Goal: Check status: Check status

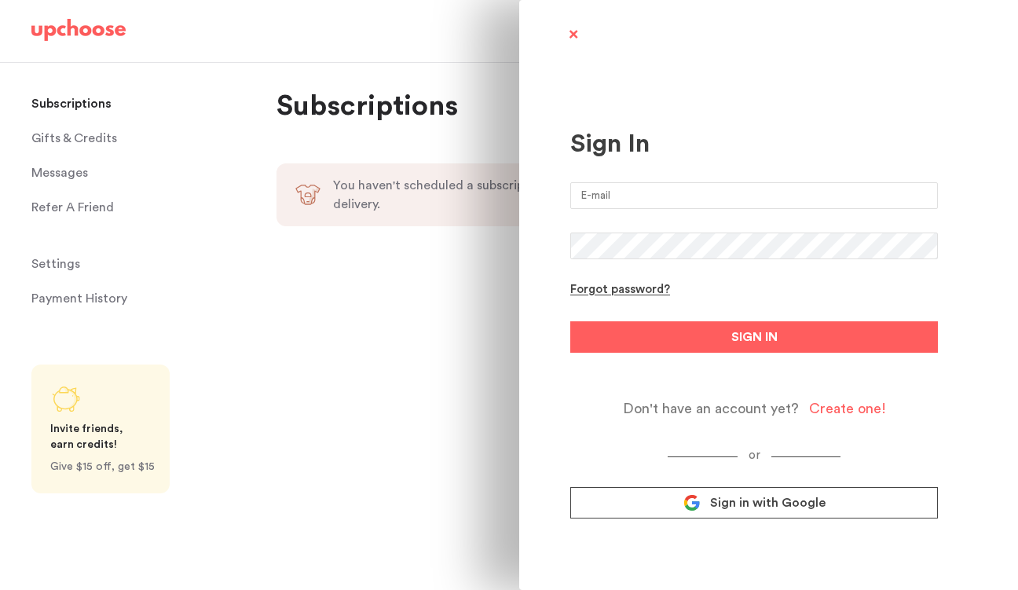
click at [613, 200] on input "email" at bounding box center [755, 195] width 368 height 27
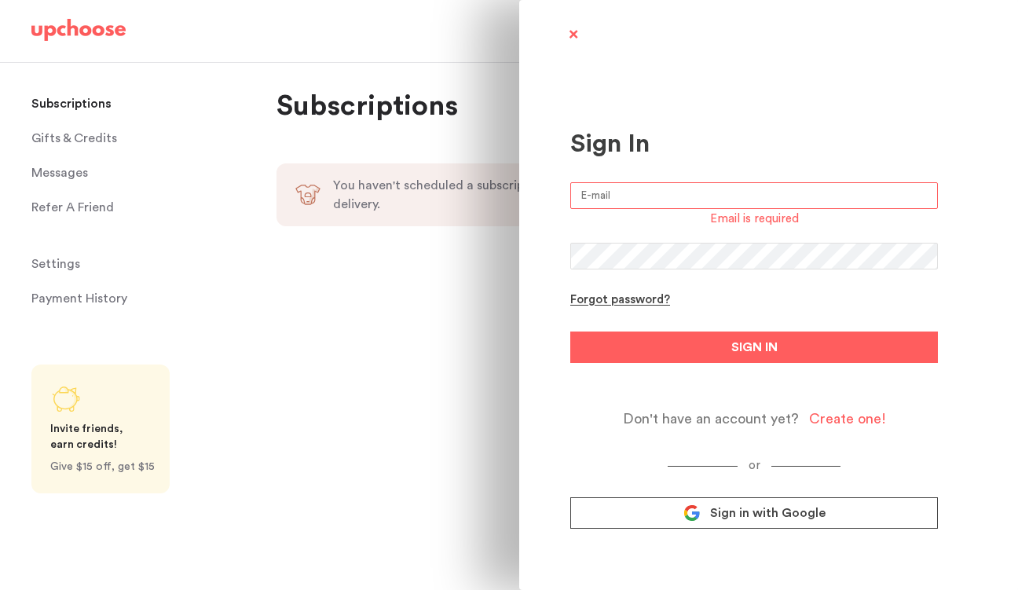
type input "[EMAIL_ADDRESS][PERSON_NAME][DOMAIN_NAME]"
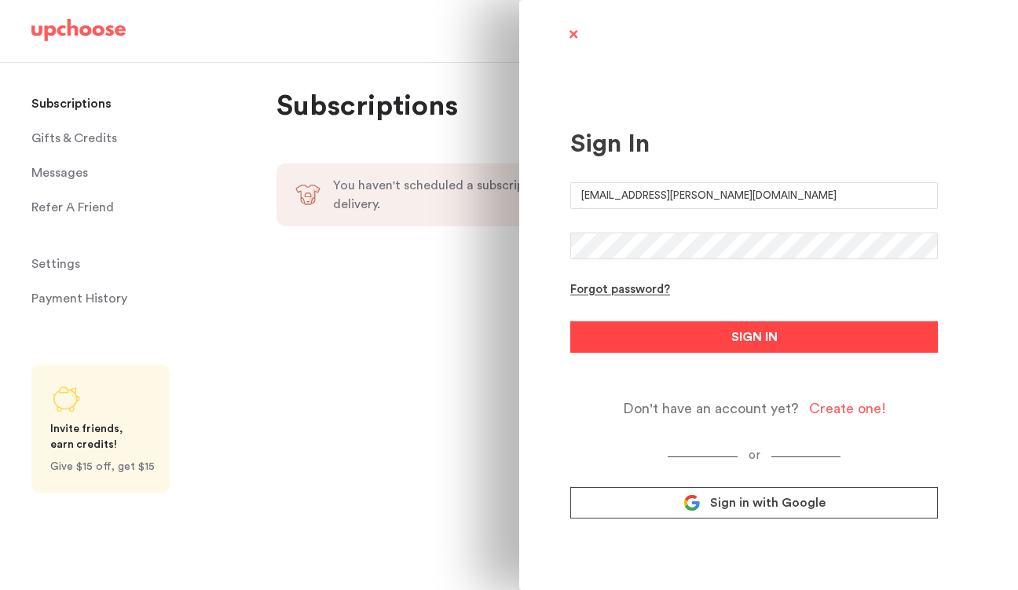
click at [702, 339] on button "SIGN IN" at bounding box center [755, 336] width 368 height 31
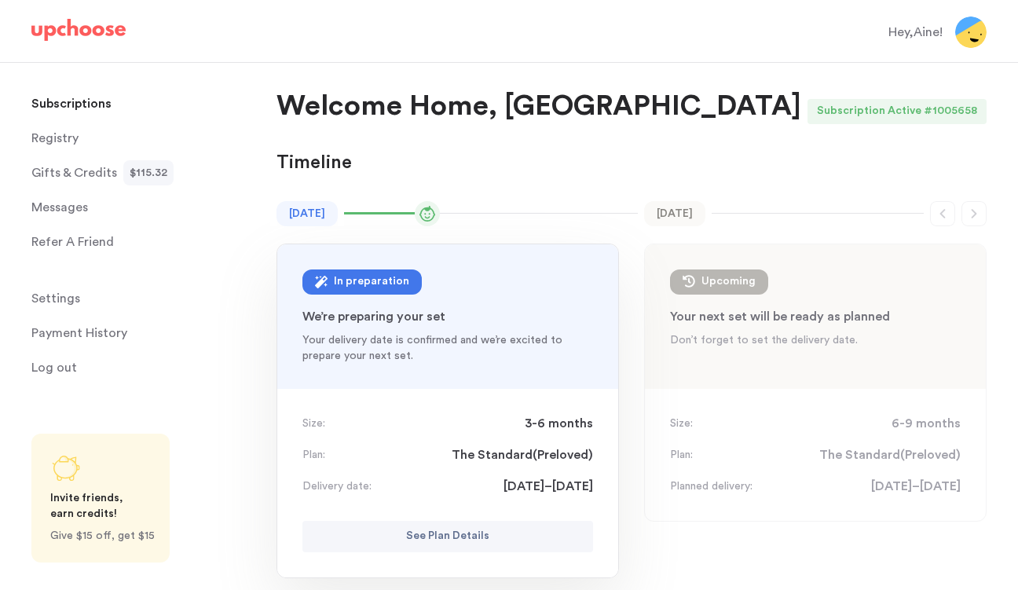
scroll to position [76, 0]
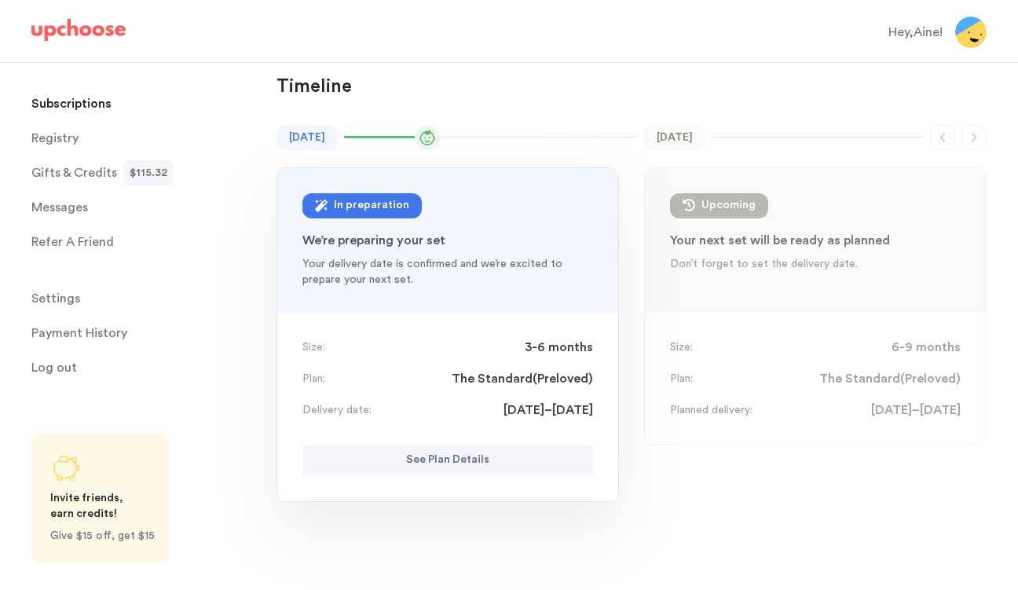
click at [482, 466] on p "See Plan Details" at bounding box center [447, 460] width 83 height 19
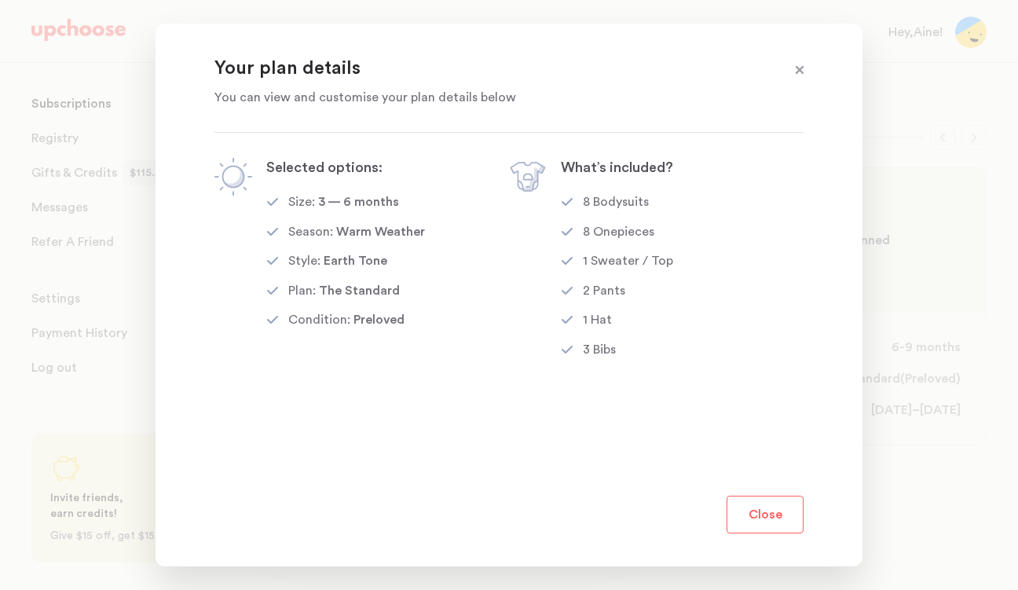
click at [754, 506] on button "Close" at bounding box center [765, 515] width 77 height 38
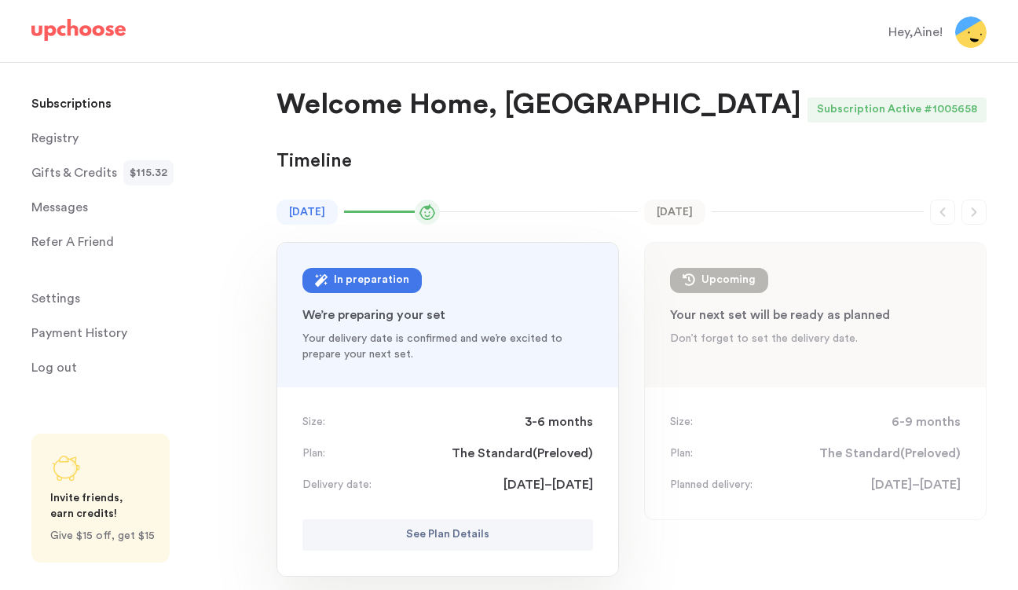
scroll to position [0, 0]
